Goal: Navigation & Orientation: Find specific page/section

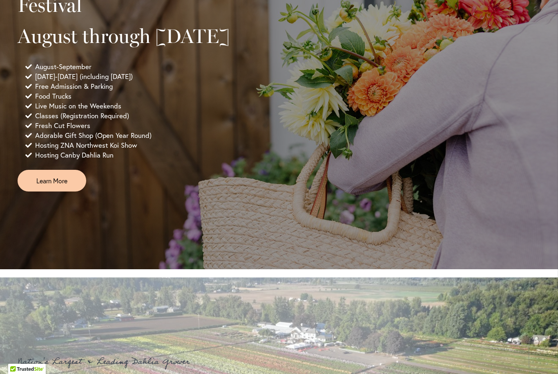
scroll to position [628, 0]
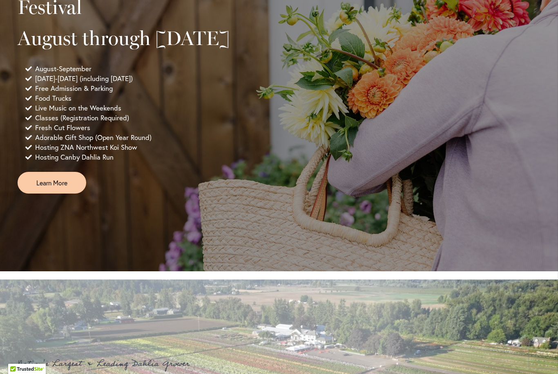
click at [59, 187] on span "Learn More" at bounding box center [51, 182] width 31 height 9
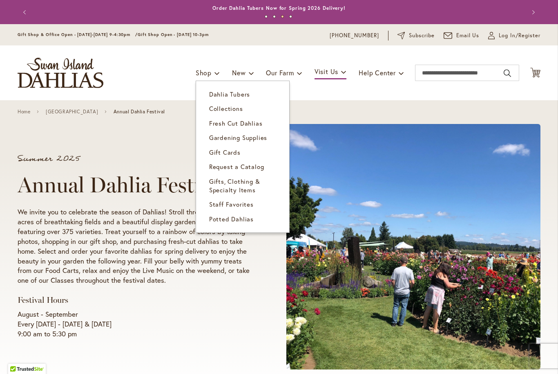
click at [235, 96] on span "Dahlia Tubers" at bounding box center [229, 94] width 41 height 8
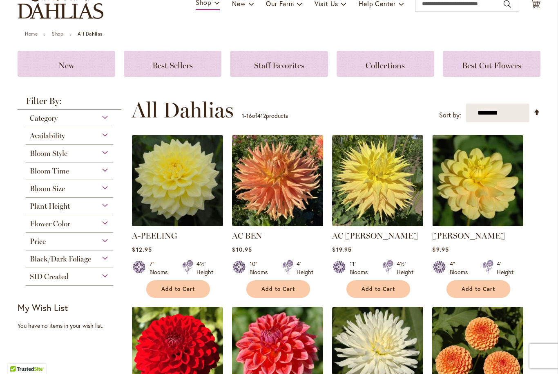
scroll to position [69, 0]
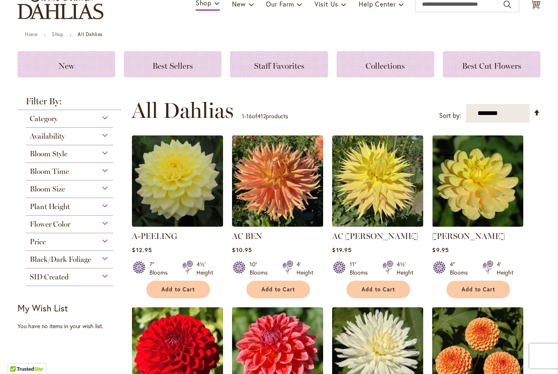
click at [101, 158] on div "Bloom Style" at bounding box center [69, 151] width 87 height 13
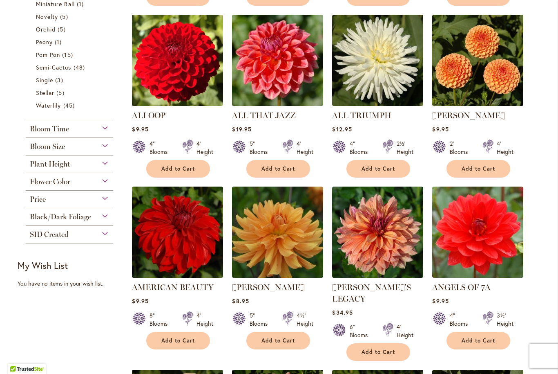
scroll to position [360, 0]
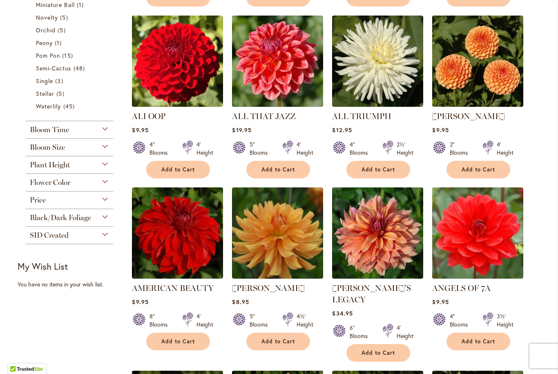
click at [104, 152] on div "Bloom Size" at bounding box center [69, 145] width 87 height 13
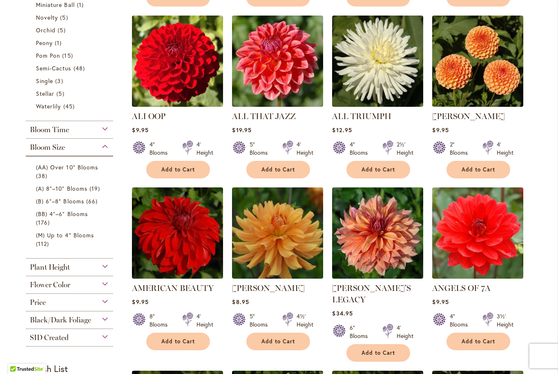
click at [52, 192] on span "(A) 8"–10" Blooms" at bounding box center [61, 188] width 51 height 8
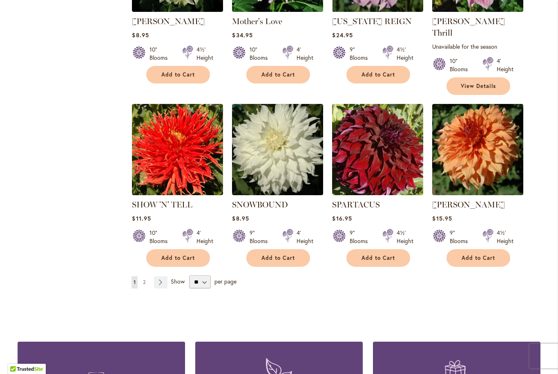
scroll to position [634, 0]
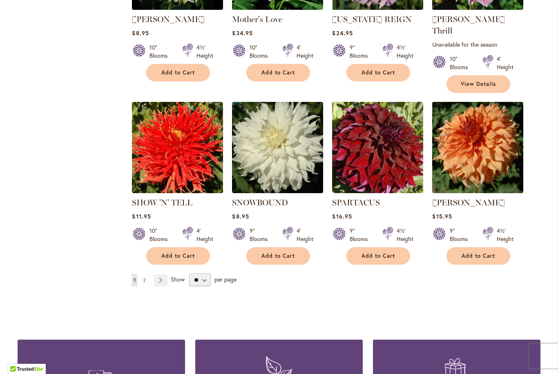
click at [163, 274] on link "Page Next" at bounding box center [160, 280] width 13 height 12
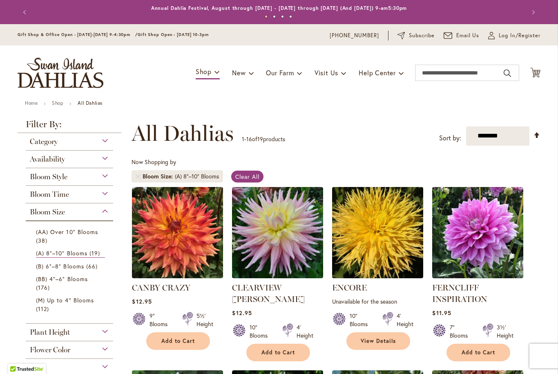
click at [56, 74] on img "store logo" at bounding box center [61, 73] width 86 height 30
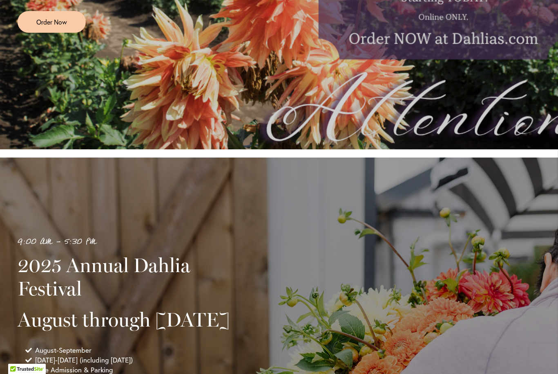
scroll to position [132, 0]
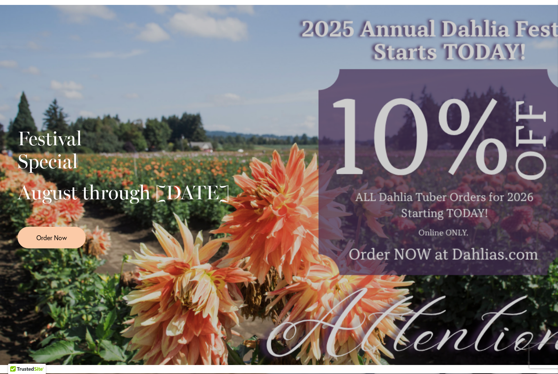
click at [512, 309] on div "Festival Special August through September 28th Order Now" at bounding box center [279, 185] width 558 height 360
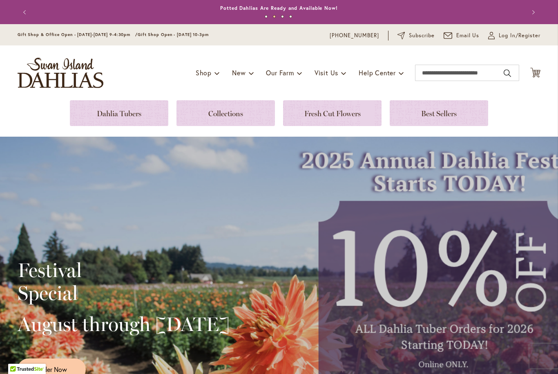
scroll to position [0, 0]
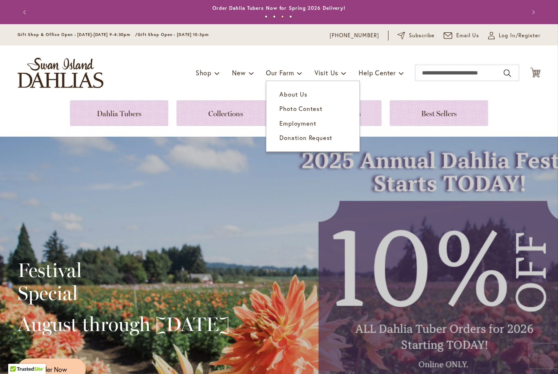
click at [297, 108] on span "Photo Contest" at bounding box center [301, 108] width 43 height 8
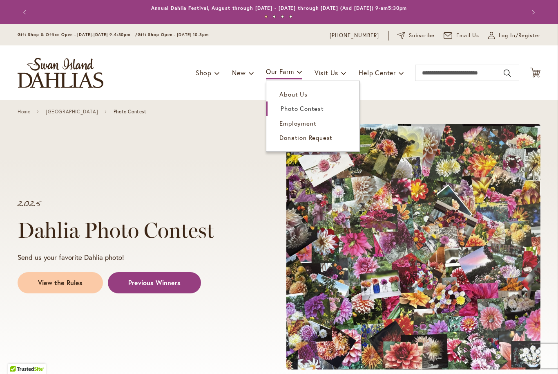
click at [291, 94] on span "About Us" at bounding box center [294, 94] width 28 height 8
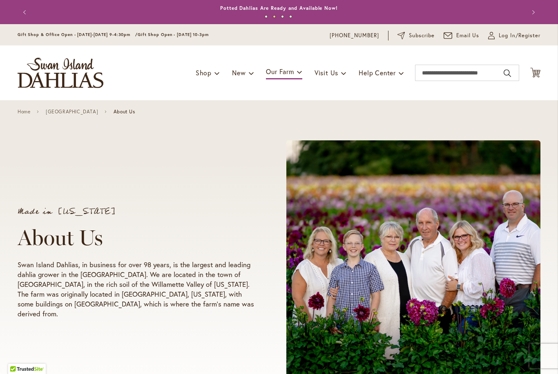
click at [60, 75] on img "store logo" at bounding box center [61, 73] width 86 height 30
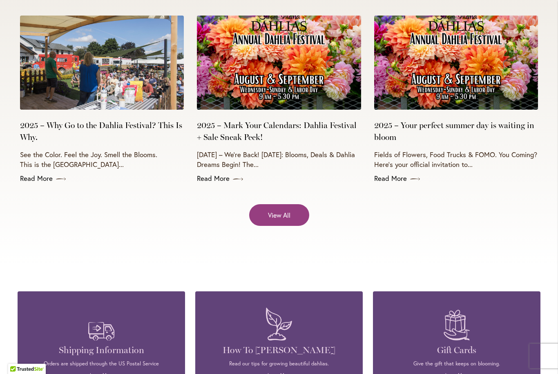
scroll to position [3283, 0]
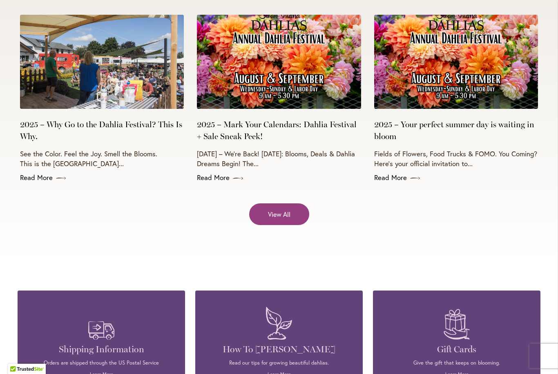
click at [280, 209] on span "View All" at bounding box center [279, 213] width 22 height 9
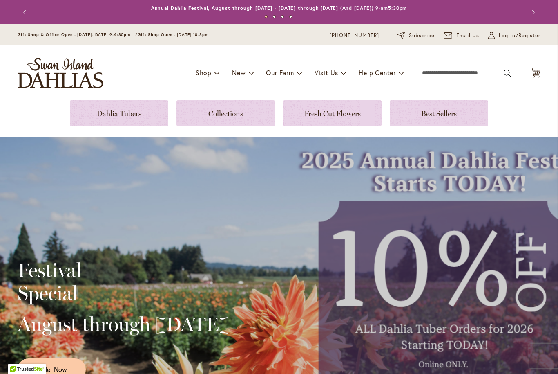
scroll to position [0, 0]
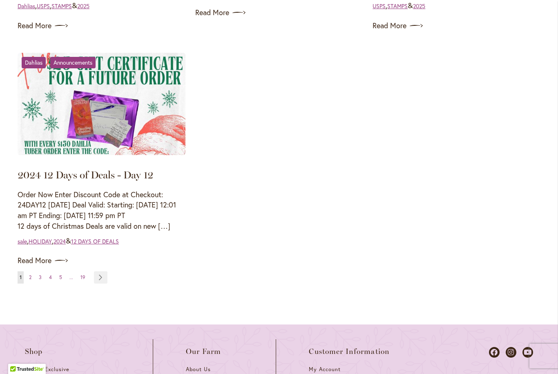
scroll to position [874, 0]
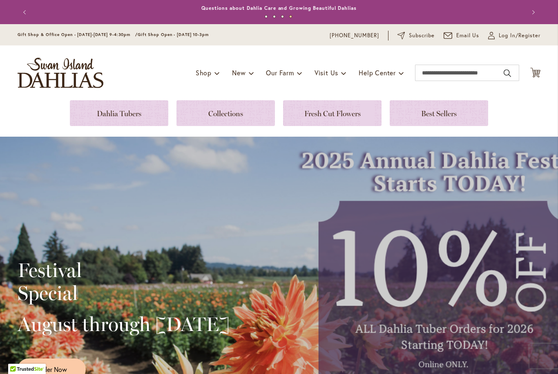
click at [132, 116] on link at bounding box center [119, 113] width 98 height 26
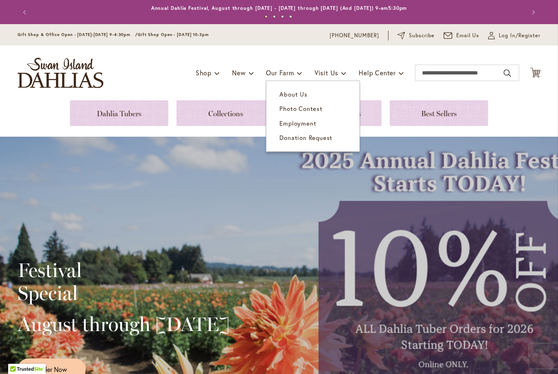
click at [298, 94] on span "About Us" at bounding box center [294, 94] width 28 height 8
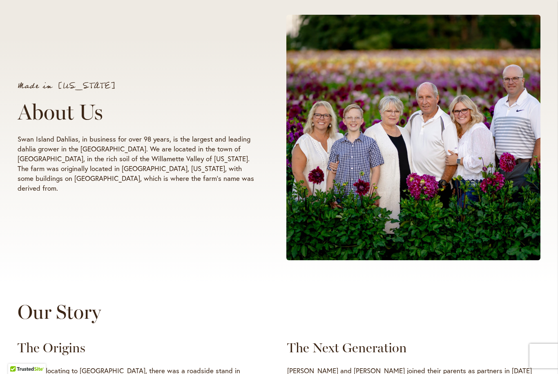
scroll to position [131, 0]
